Goal: Find specific page/section: Find specific page/section

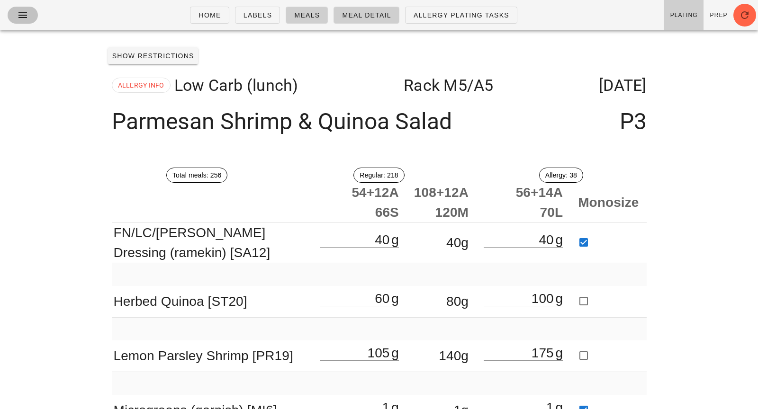
click at [25, 16] on icon "button" at bounding box center [22, 14] width 11 height 11
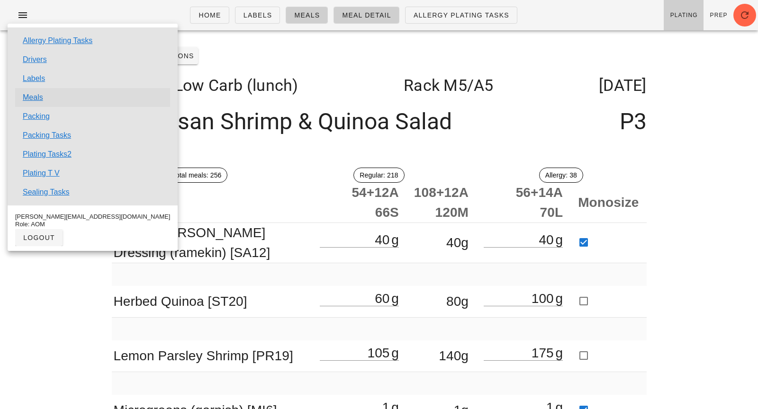
click at [38, 97] on link "Meals" at bounding box center [33, 97] width 20 height 11
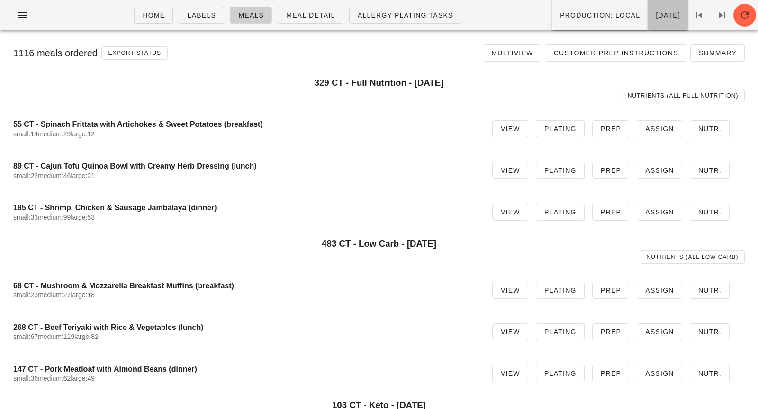
click at [647, 23] on button "[DATE]" at bounding box center [667, 15] width 40 height 30
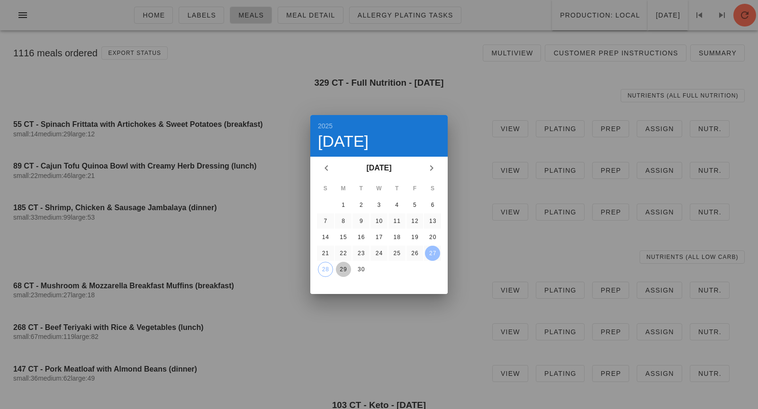
click at [338, 267] on div "29" at bounding box center [343, 269] width 15 height 7
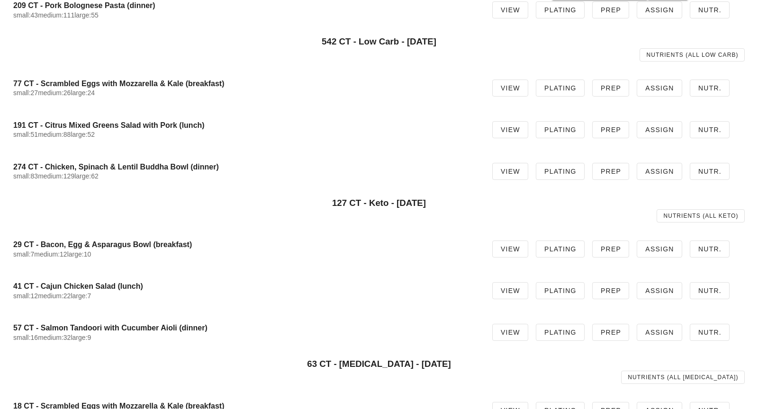
scroll to position [202, 0]
click at [580, 296] on link "Plating" at bounding box center [560, 291] width 49 height 17
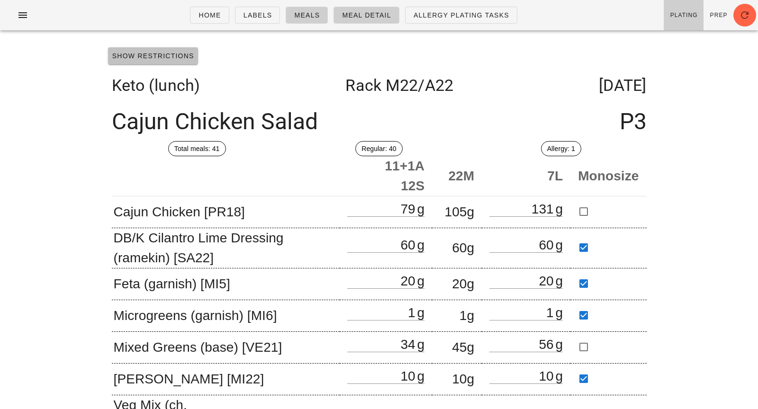
click at [169, 57] on span "Show Restrictions" at bounding box center [153, 56] width 82 height 8
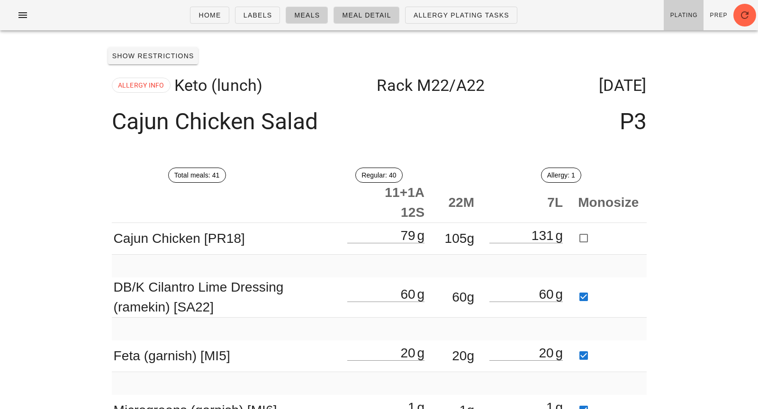
click at [695, 174] on div "Home Labels Meals Meal Detail Allergy Plating Tasks Plating Prep Show Restricti…" at bounding box center [379, 350] width 758 height 700
